Goal: Information Seeking & Learning: Find specific fact

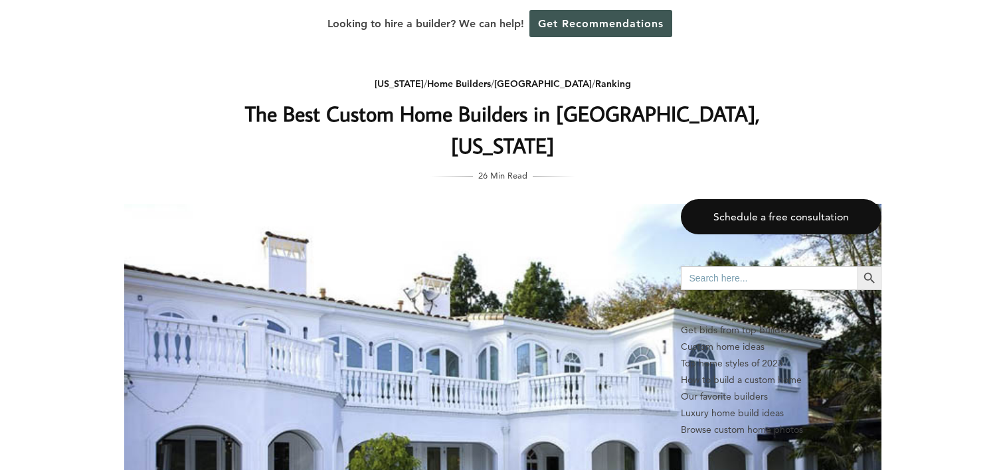
scroll to position [1750, 0]
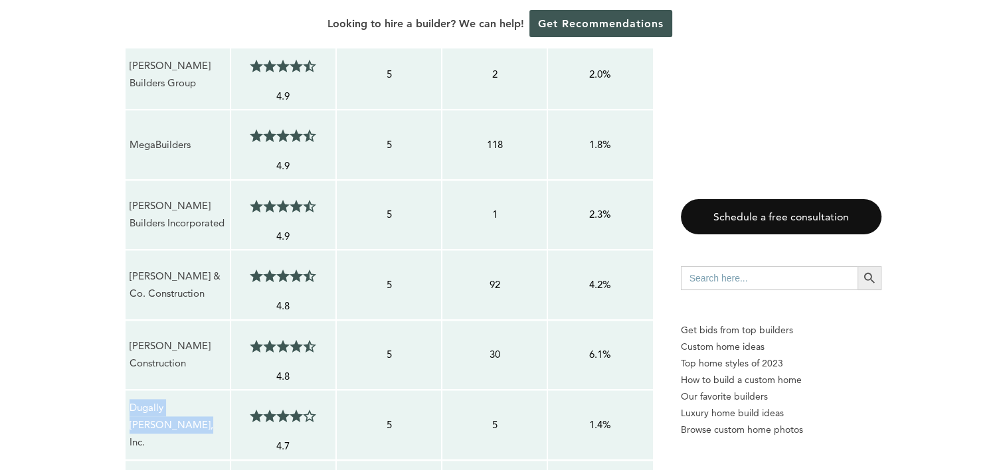
click at [155, 399] on p "Dugally [PERSON_NAME], Inc." at bounding box center [178, 425] width 96 height 52
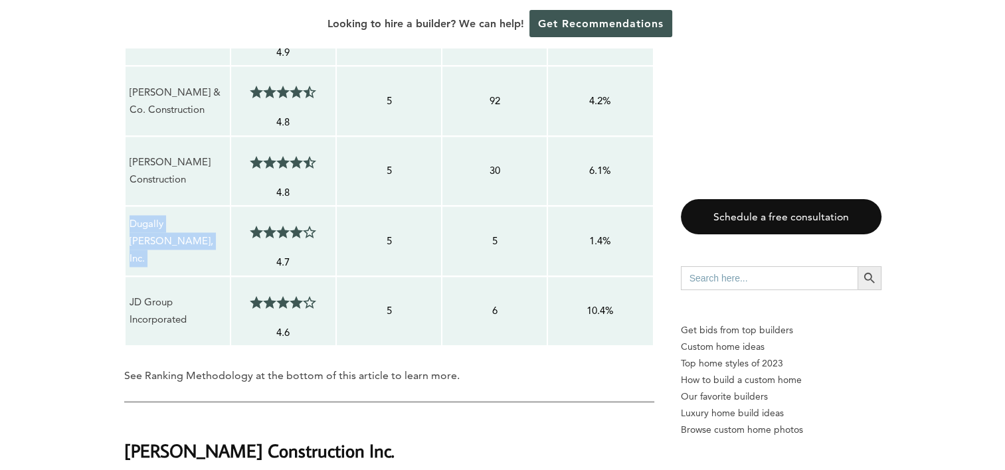
scroll to position [1949, 0]
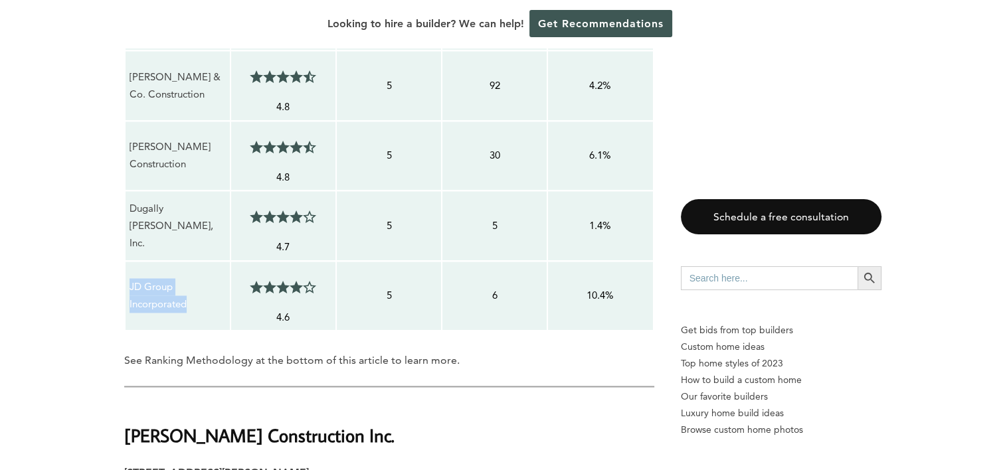
drag, startPoint x: 193, startPoint y: 250, endPoint x: 128, endPoint y: 230, distance: 68.5
click at [128, 261] on td "JD Group Incorporated" at bounding box center [178, 296] width 106 height 70
copy p "JD Group Incorporated"
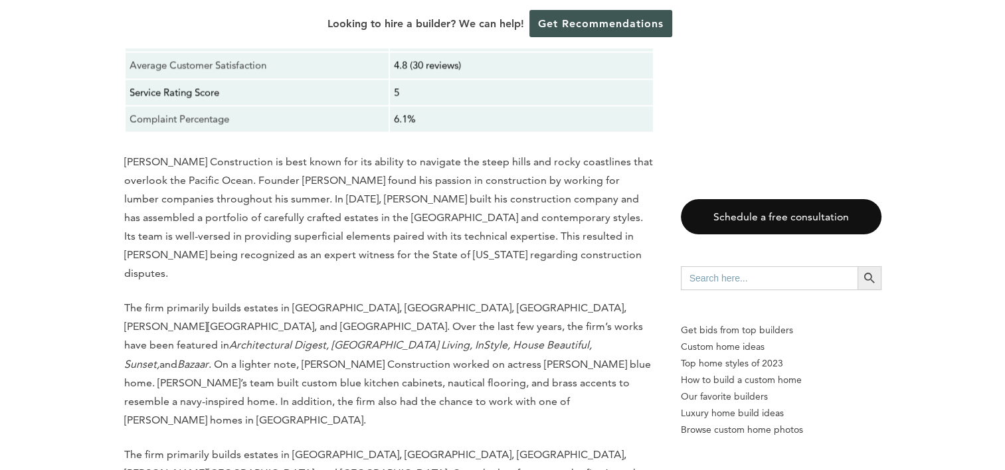
scroll to position [12167, 0]
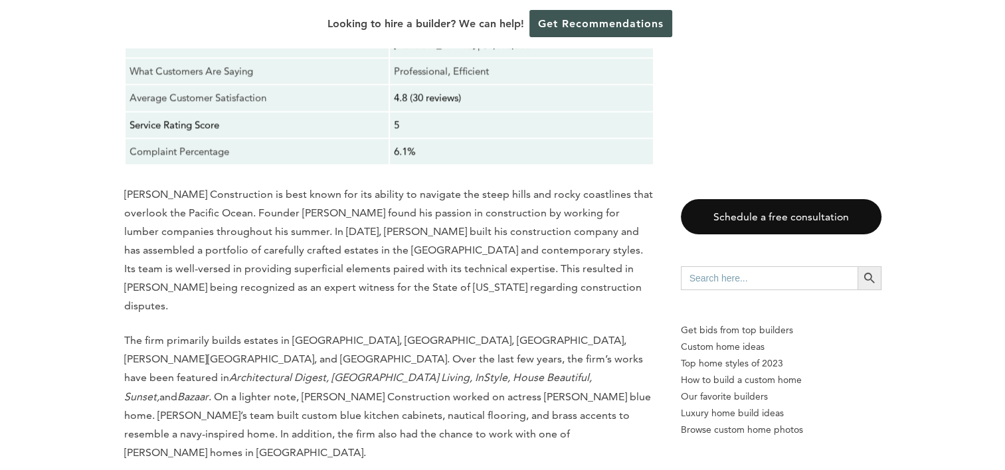
drag, startPoint x: 403, startPoint y: 189, endPoint x: 283, endPoint y: 172, distance: 121.3
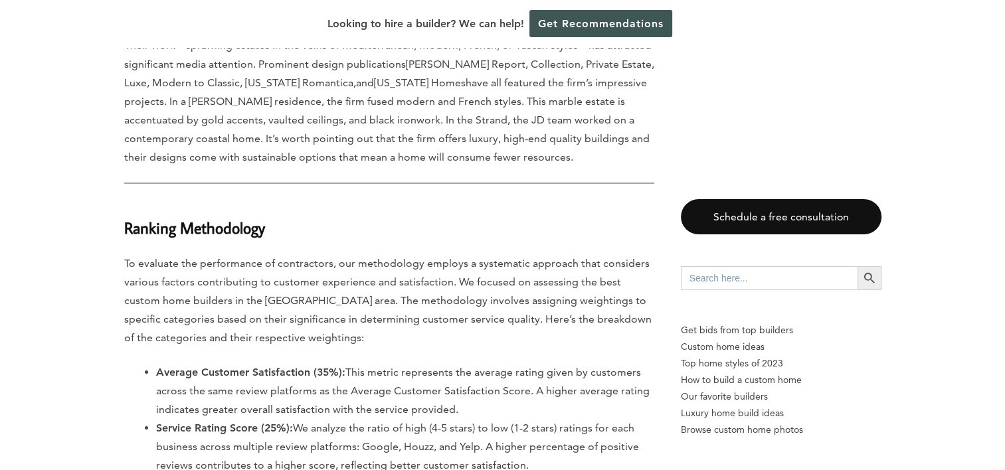
scroll to position [14401, 0]
